Goal: Information Seeking & Learning: Find specific fact

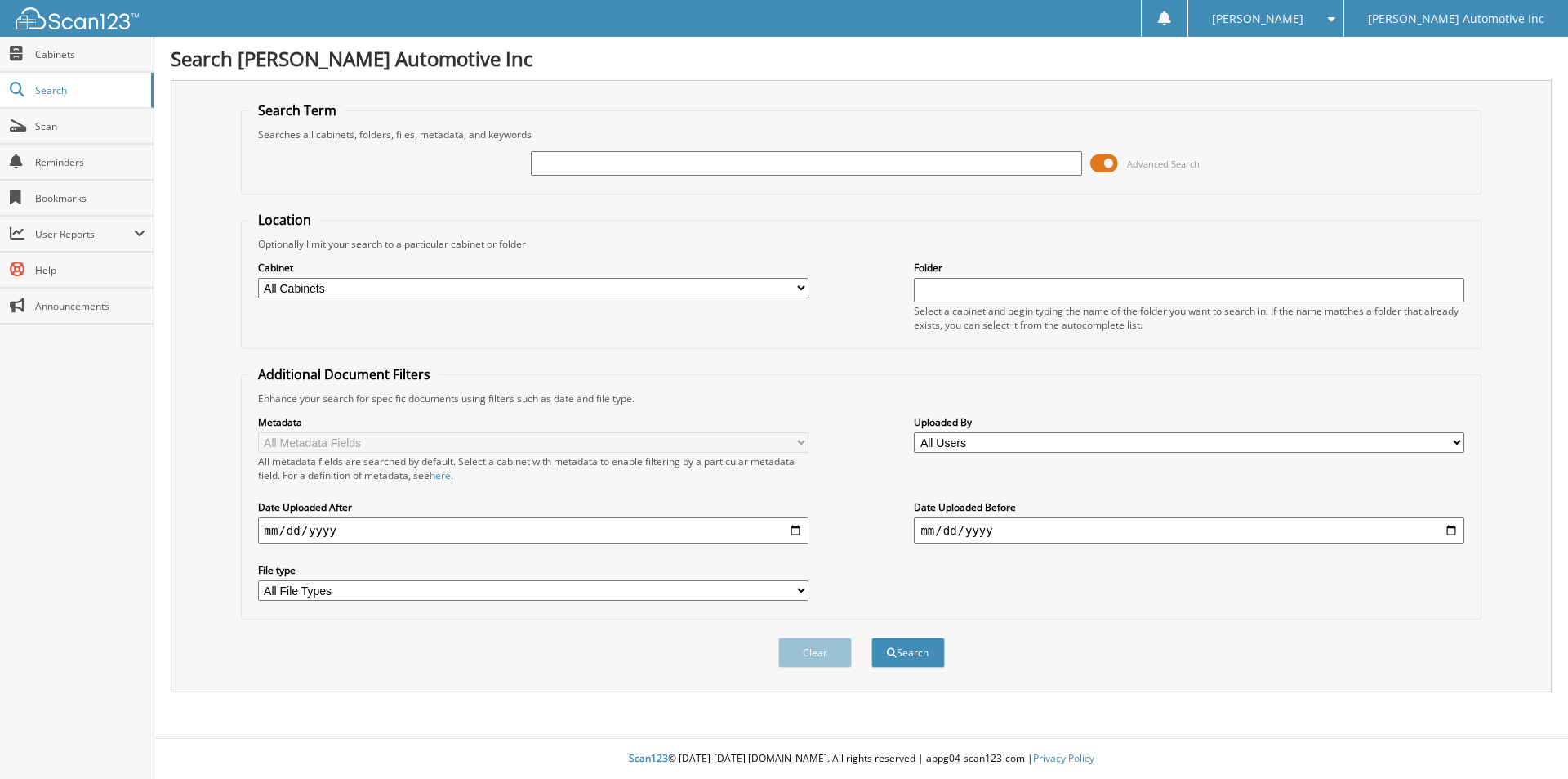
click at [664, 168] on input "text" at bounding box center [806, 163] width 550 height 25
type input "152947"
click at [872, 637] on button "Search" at bounding box center [908, 652] width 73 height 30
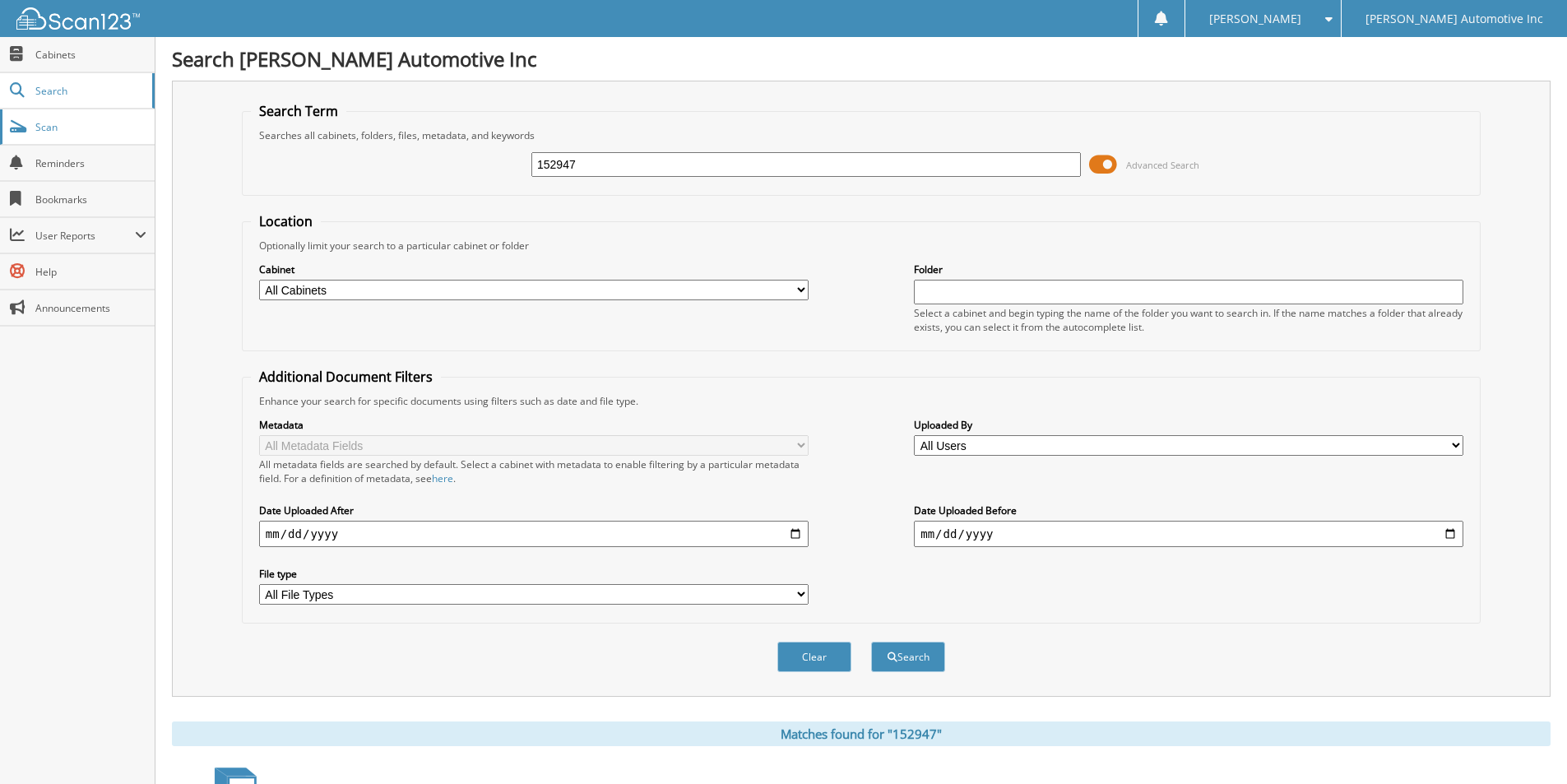
click at [43, 131] on span "Scan" at bounding box center [90, 126] width 111 height 14
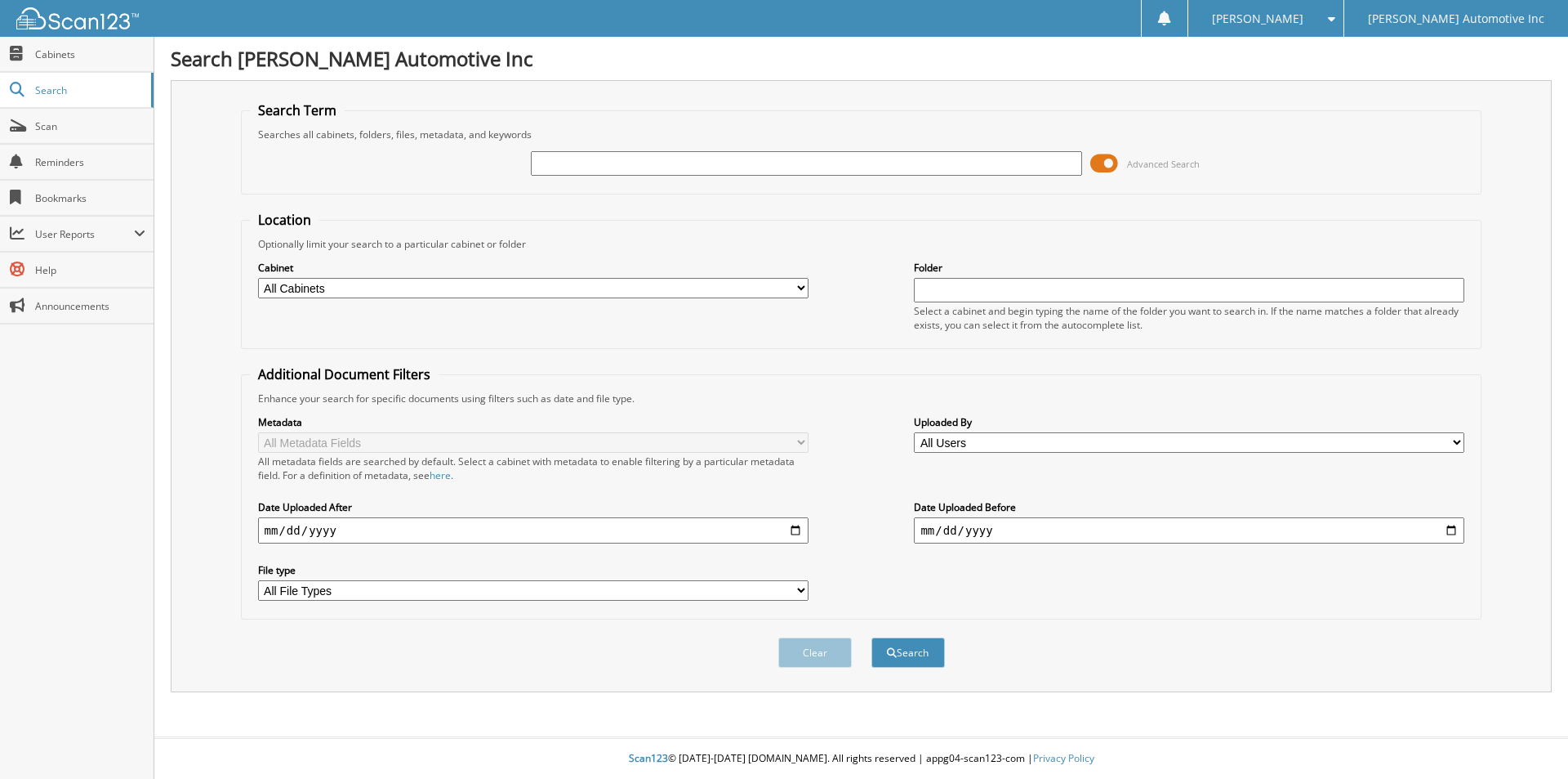
click at [662, 172] on input "text" at bounding box center [806, 163] width 550 height 25
type input "152978"
click at [872, 637] on button "Search" at bounding box center [908, 652] width 73 height 30
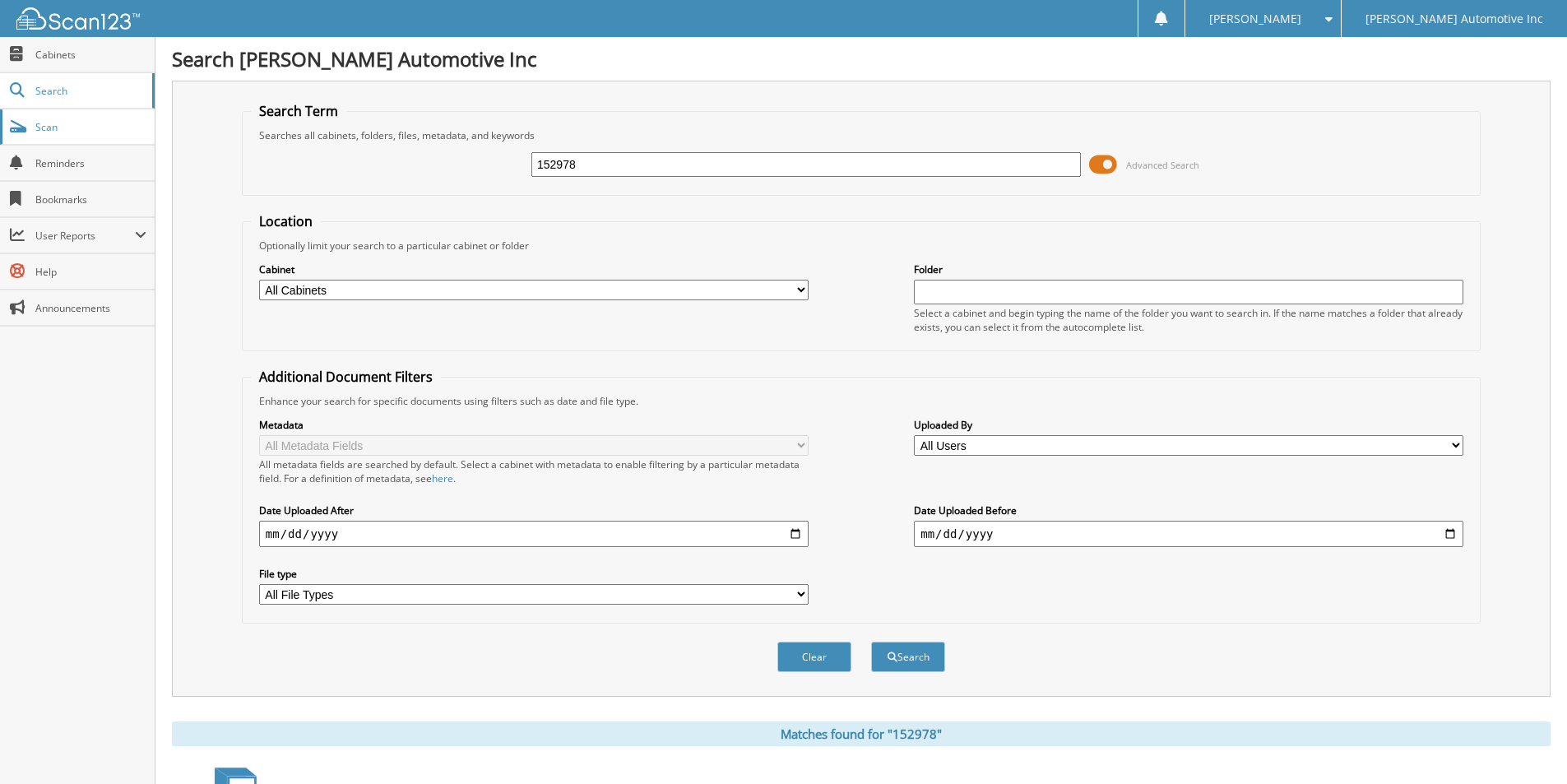
click at [62, 129] on span "Scan" at bounding box center [90, 126] width 111 height 14
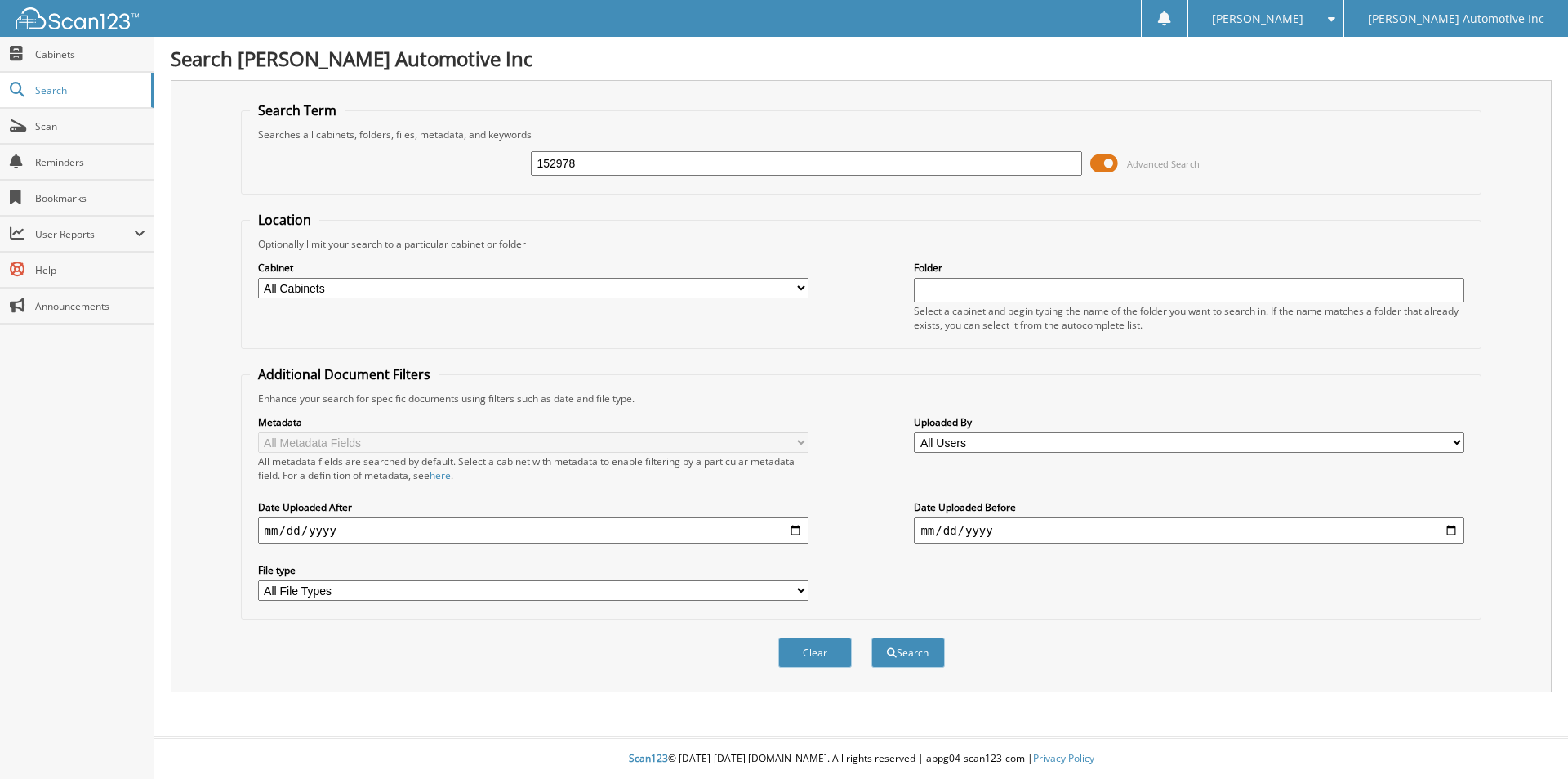
type input "152978"
click at [872, 637] on button "Search" at bounding box center [908, 652] width 73 height 30
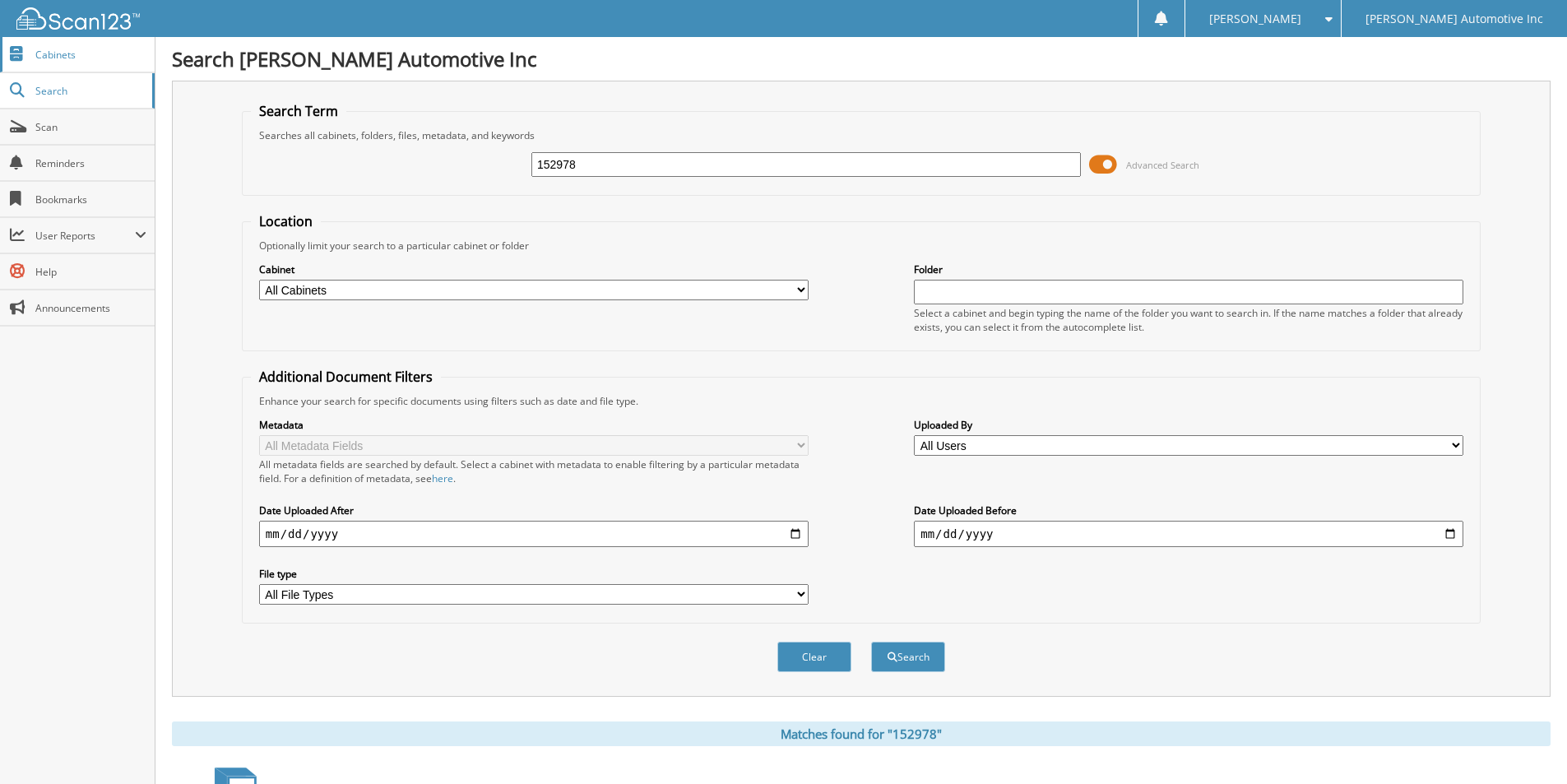
click at [44, 58] on span "Cabinets" at bounding box center [90, 54] width 111 height 14
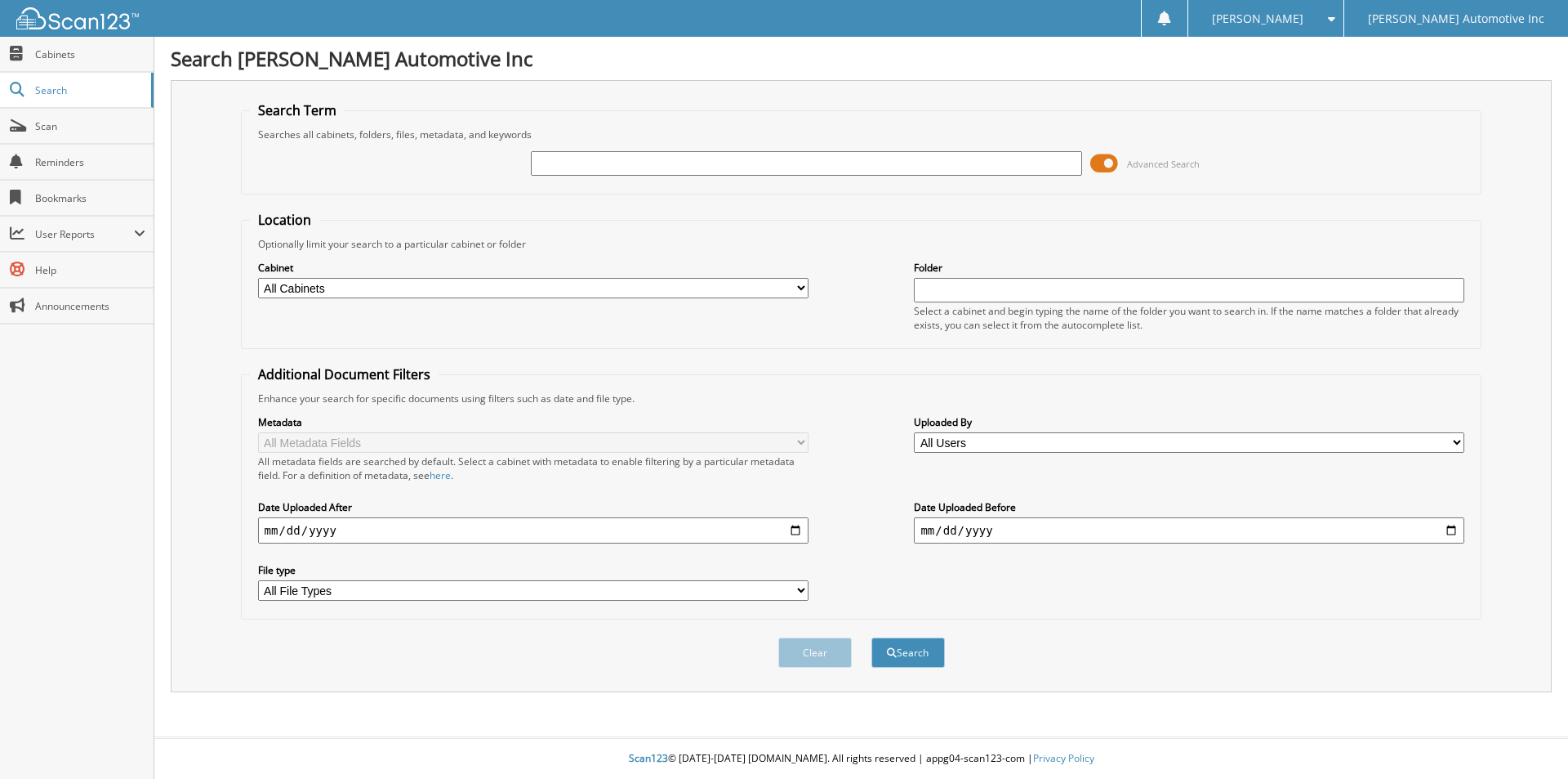
click at [626, 157] on input "text" at bounding box center [806, 163] width 550 height 25
type input "149643"
click at [872, 637] on button "Search" at bounding box center [908, 652] width 73 height 30
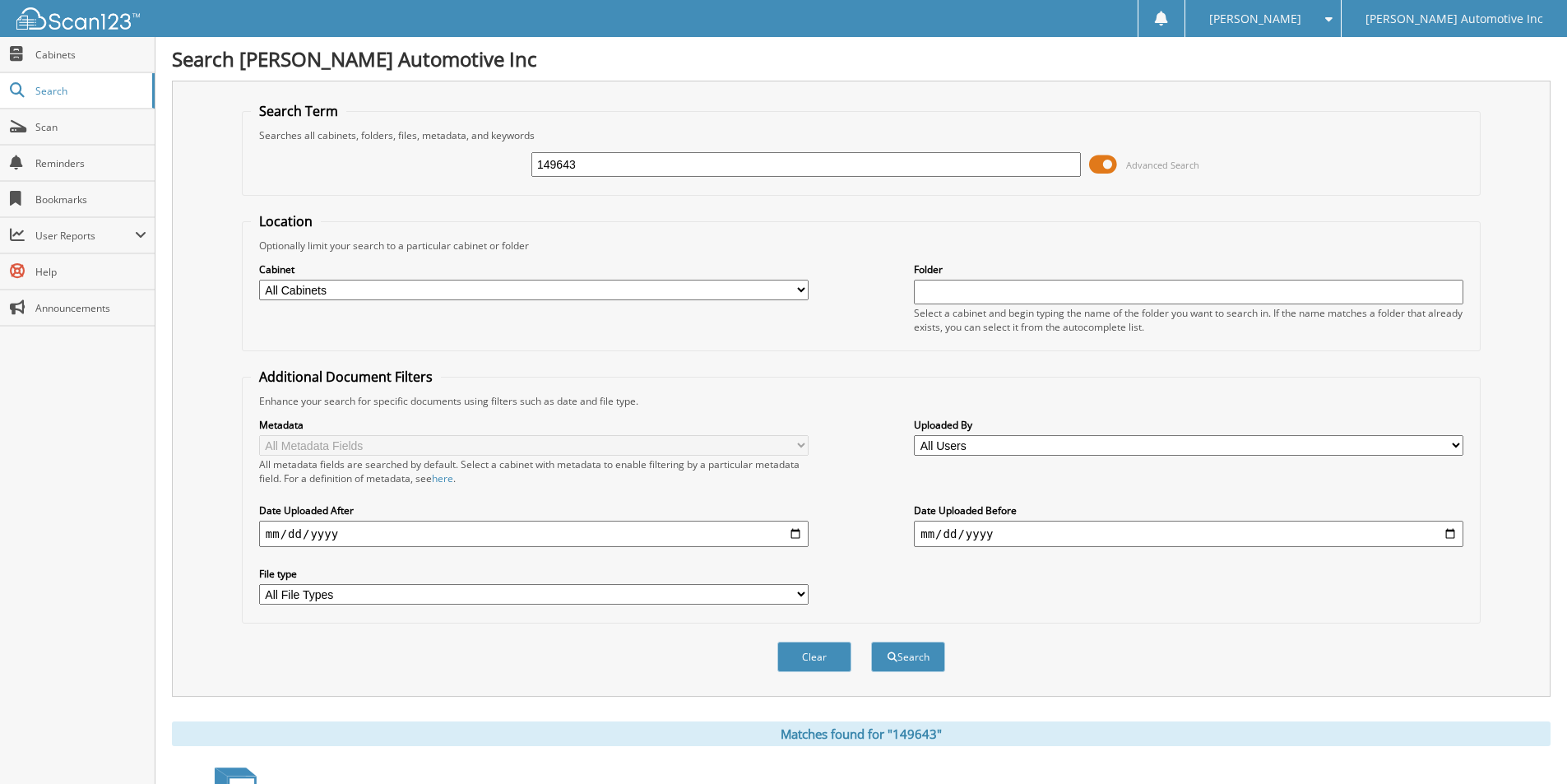
click at [599, 165] on input "149643" at bounding box center [806, 164] width 550 height 25
type input "1"
type input "150716"
click at [871, 641] on button "Search" at bounding box center [908, 656] width 74 height 30
click at [48, 117] on link "Scan" at bounding box center [77, 127] width 155 height 35
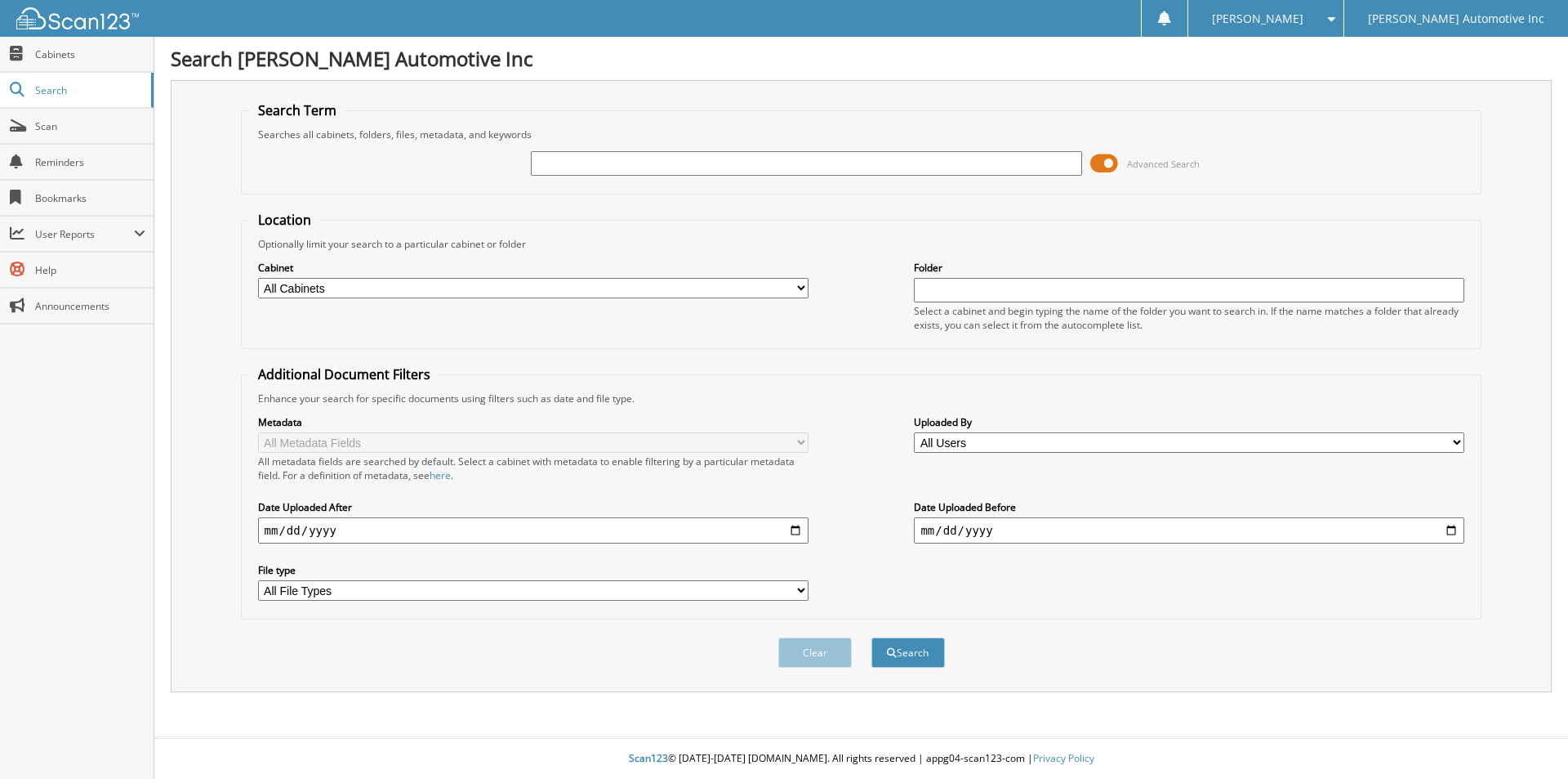
click at [744, 165] on input "text" at bounding box center [806, 163] width 550 height 25
type input "155435"
click at [872, 637] on button "Search" at bounding box center [908, 652] width 73 height 30
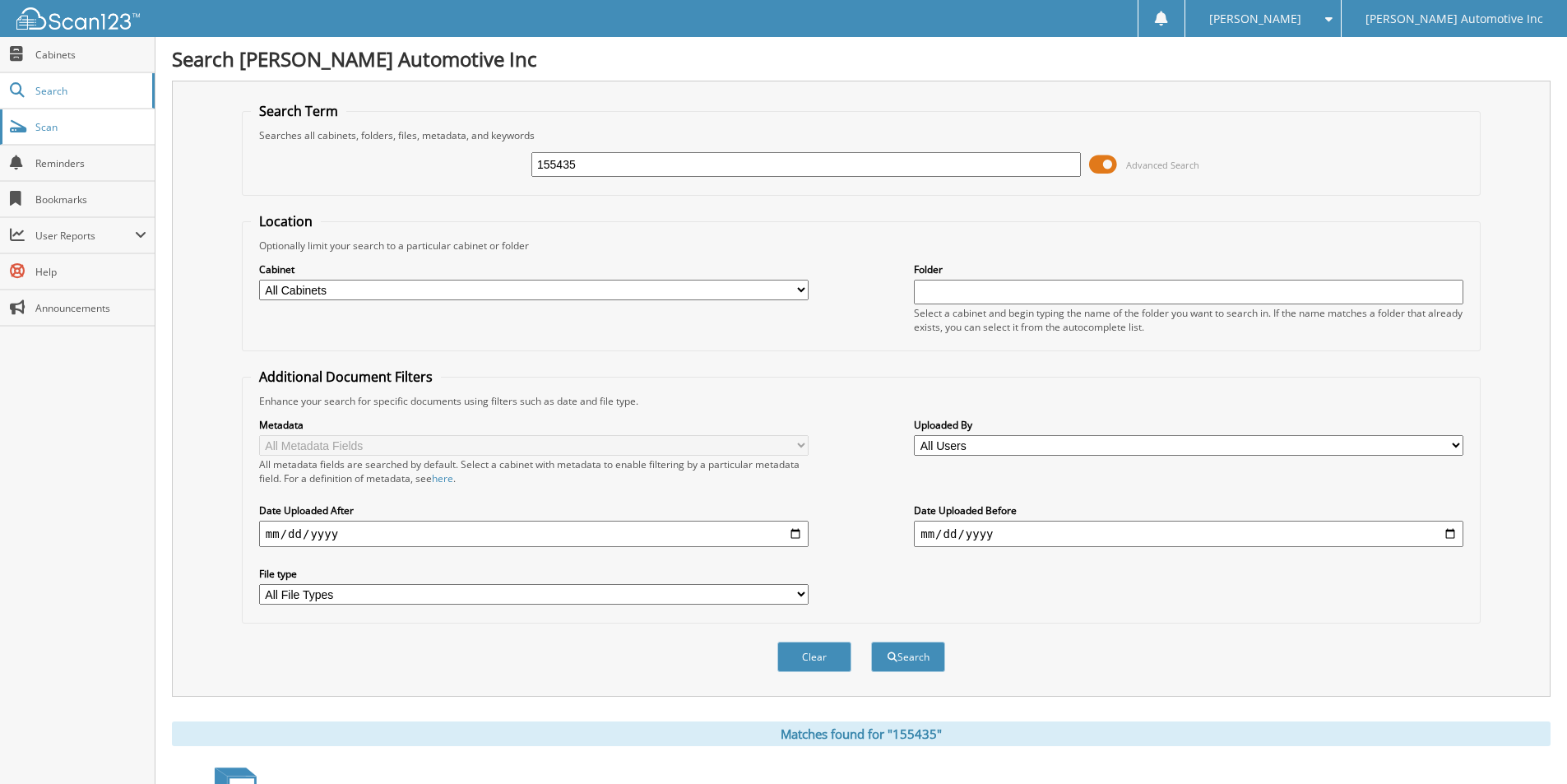
click at [51, 123] on span "Scan" at bounding box center [90, 126] width 111 height 14
